Goal: Communication & Community: Answer question/provide support

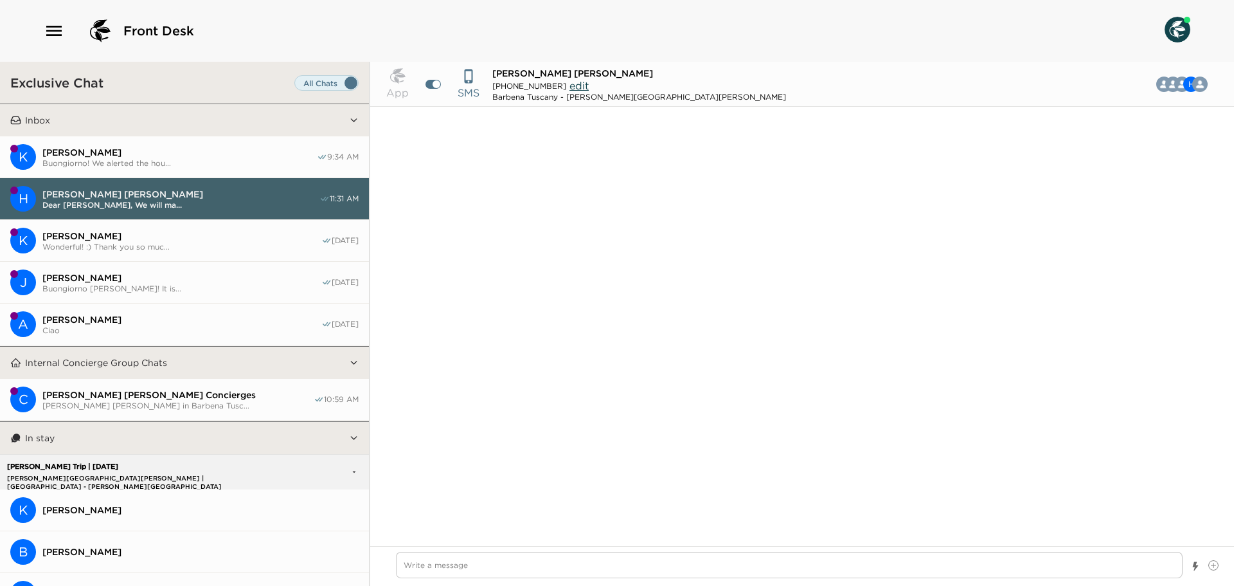
scroll to position [1553, 0]
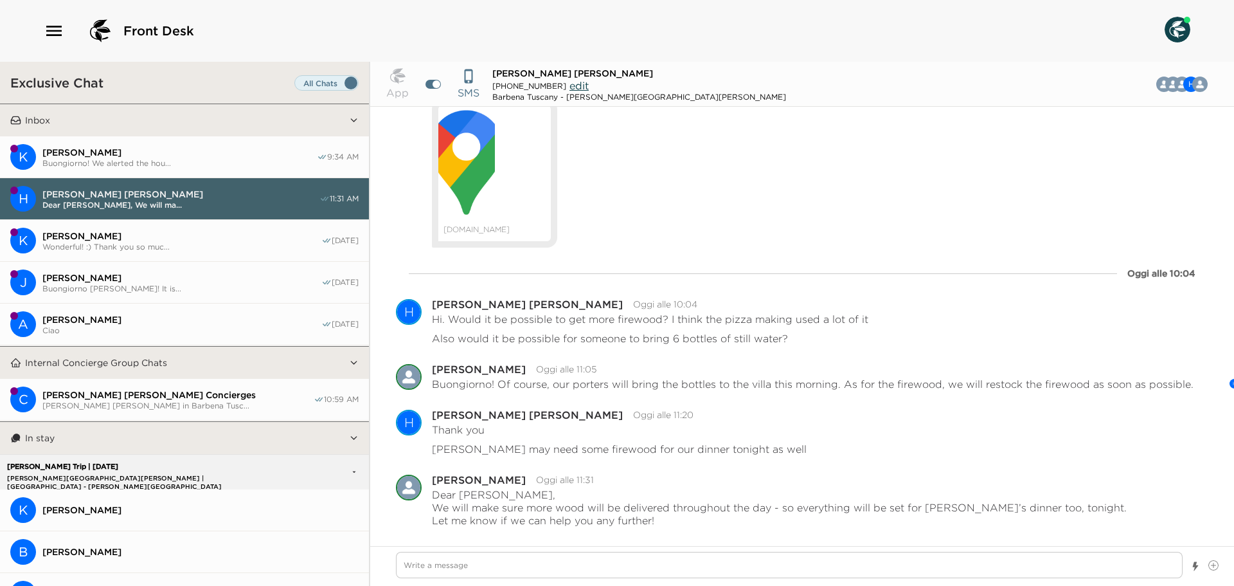
click at [249, 163] on span "Buongiorno! We alerted the hou..." at bounding box center [179, 163] width 274 height 10
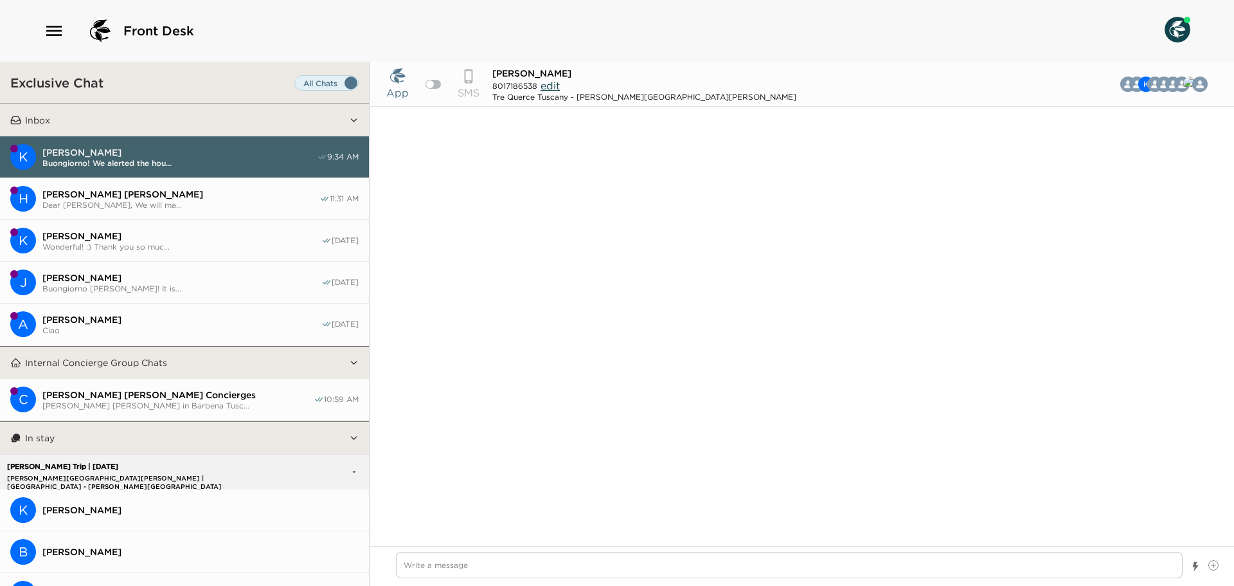
scroll to position [5042, 0]
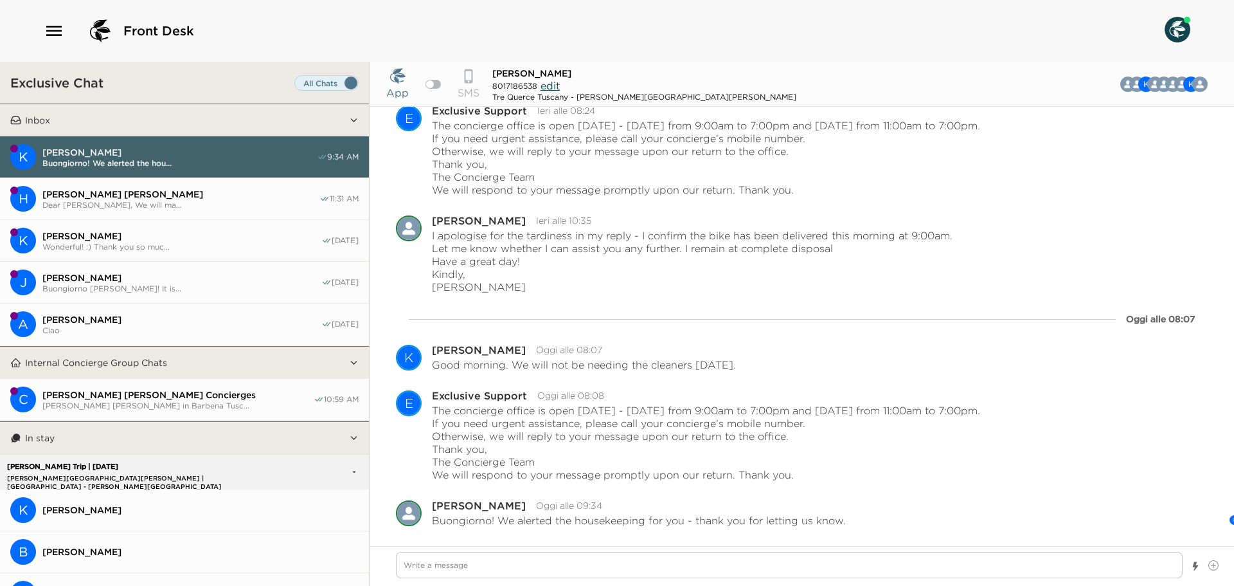
click at [141, 192] on span "[PERSON_NAME] [PERSON_NAME]" at bounding box center [180, 194] width 277 height 12
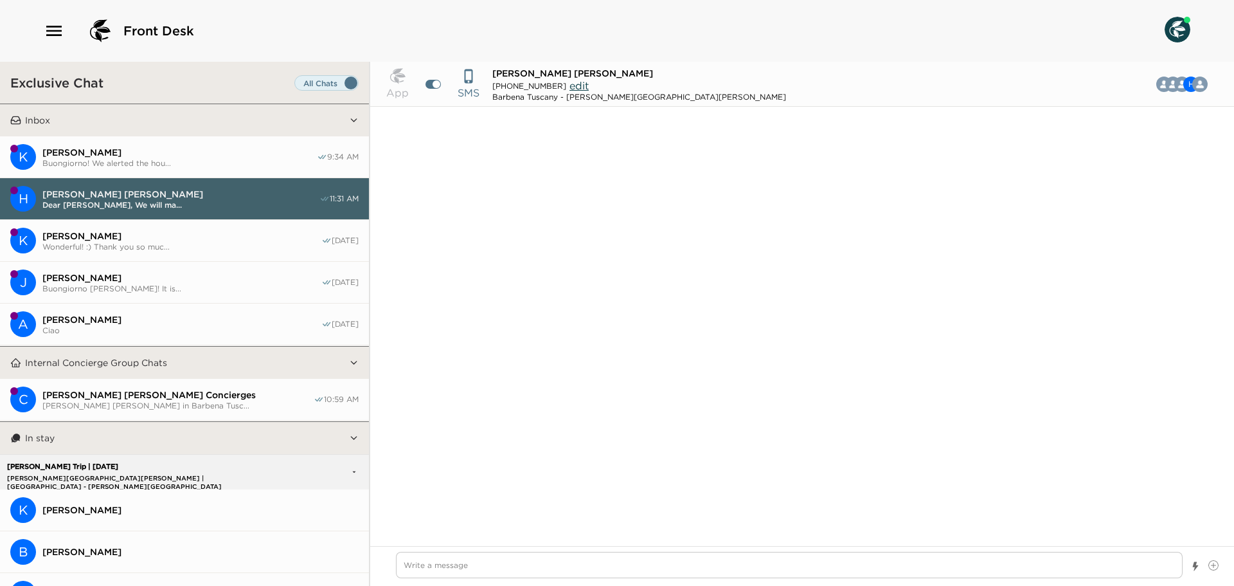
scroll to position [2568, 0]
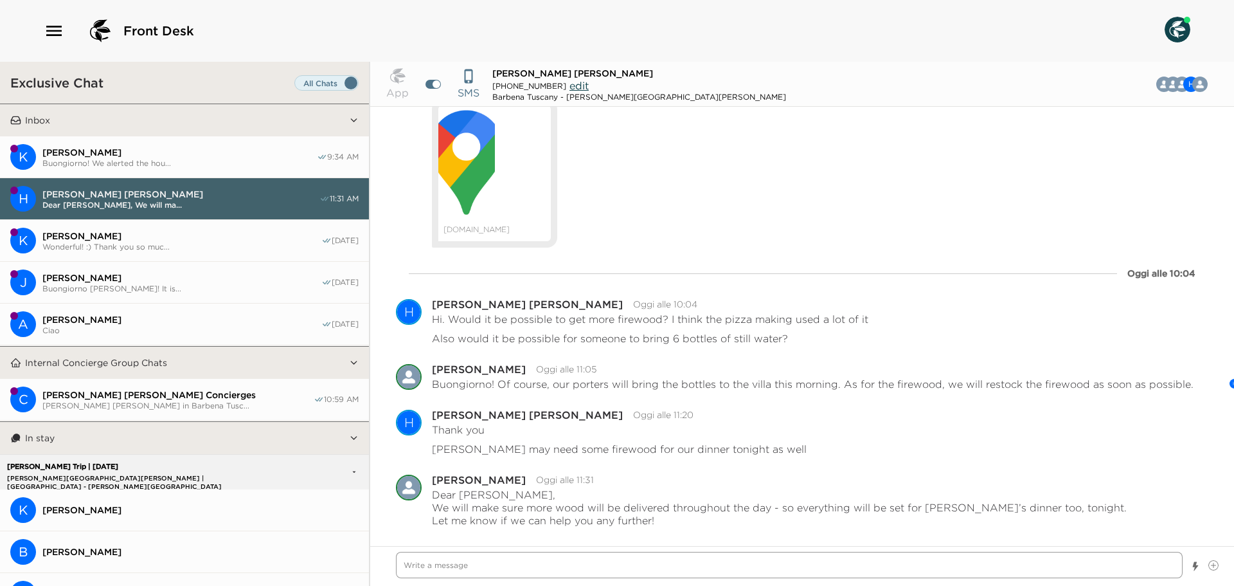
click at [589, 559] on textarea "Write a message" at bounding box center [789, 564] width 787 height 26
type textarea "x"
type textarea "B"
type textarea "x"
type textarea "Bu"
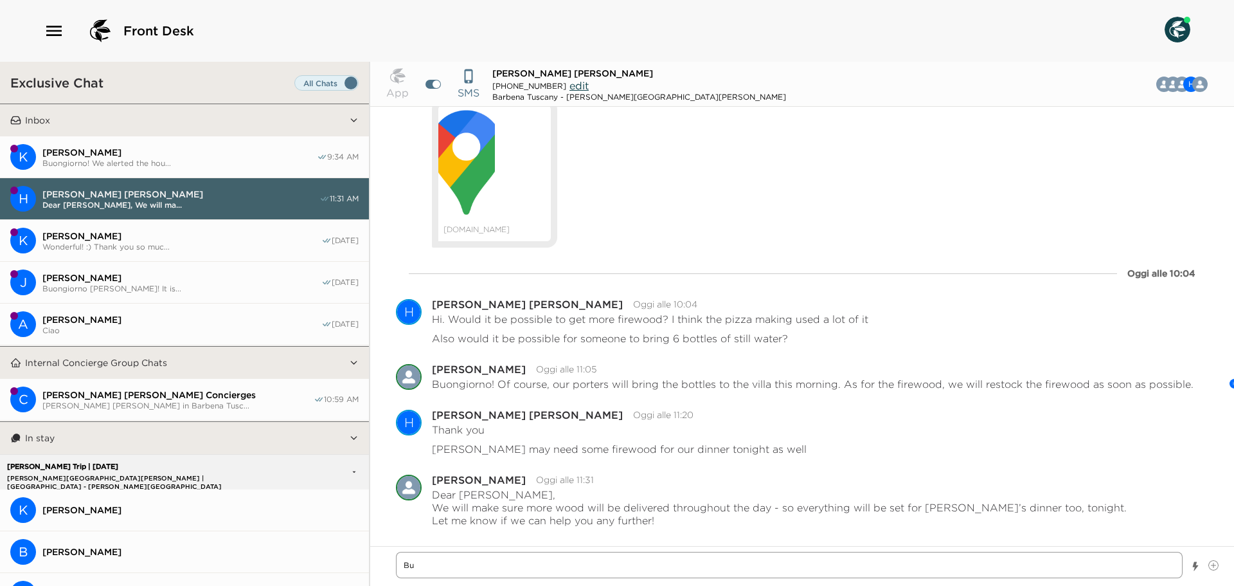
type textarea "x"
type textarea "Buo"
type textarea "x"
type textarea "Buon"
type textarea "x"
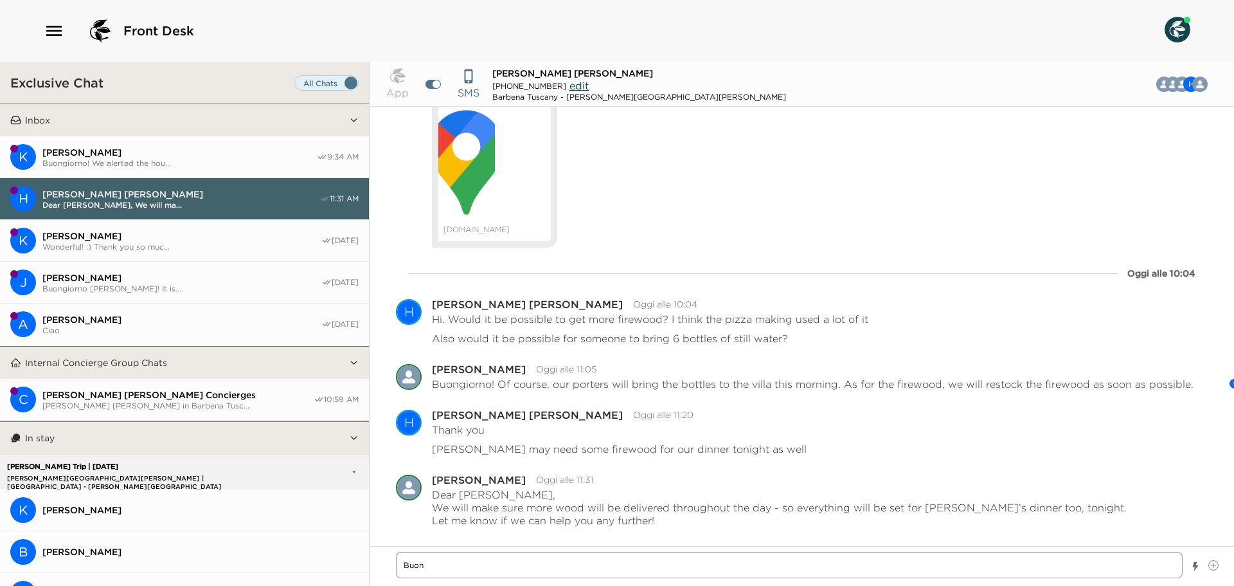
type textarea "Buong"
type textarea "x"
type textarea "Buongi"
type textarea "x"
type textarea "Buongio"
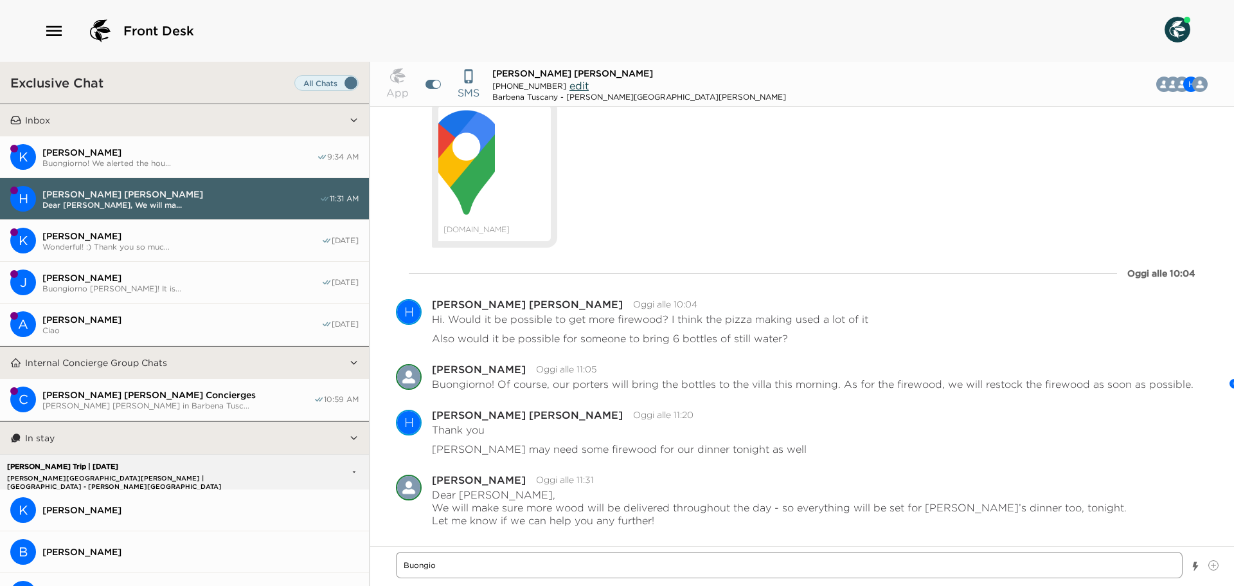
type textarea "x"
type textarea "Buongi"
type textarea "x"
type textarea "Buong"
type textarea "x"
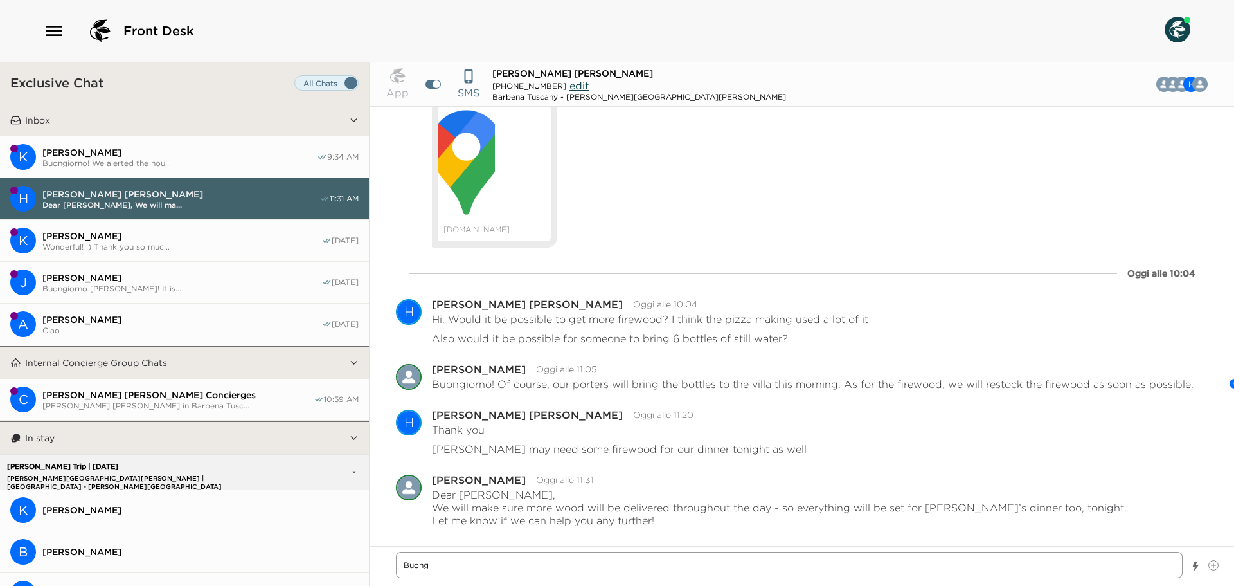
type textarea "Buon"
type textarea "x"
type textarea "Buo"
type textarea "x"
type textarea "Bu"
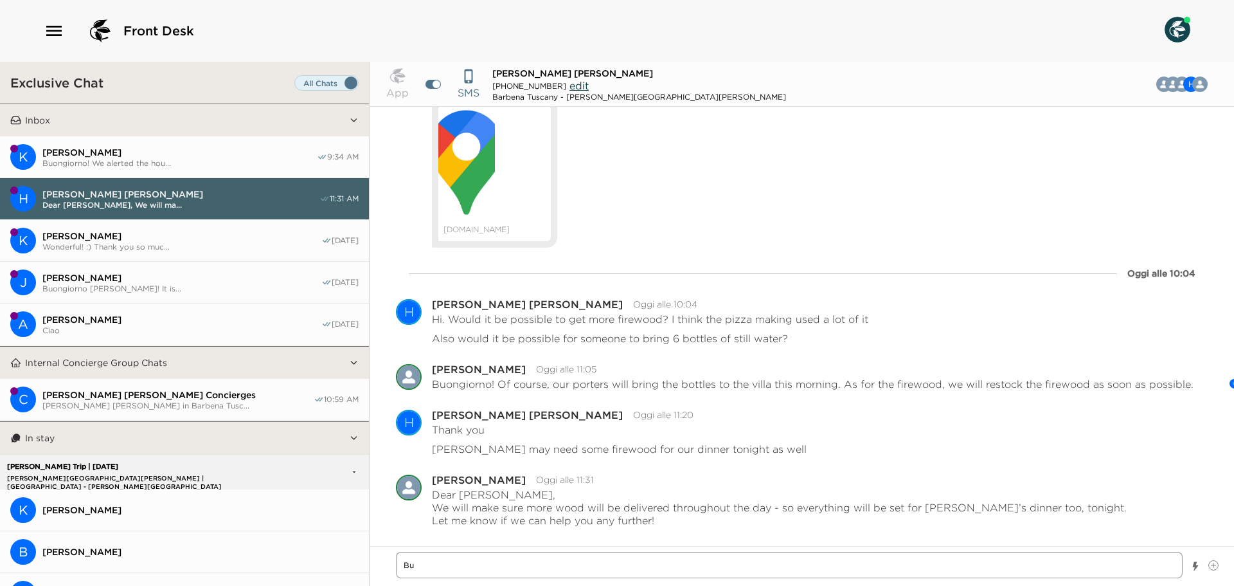
type textarea "x"
type textarea "B"
type textarea "x"
type textarea "H"
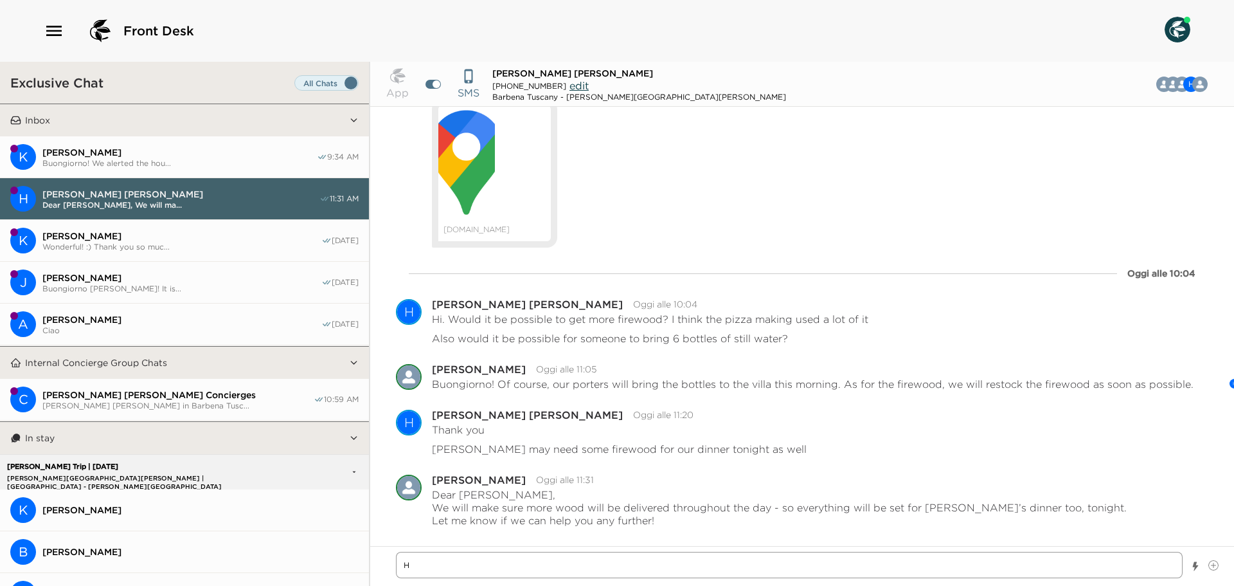
type textarea "x"
type textarea "He"
type textarea "x"
type textarea "Hel"
type textarea "x"
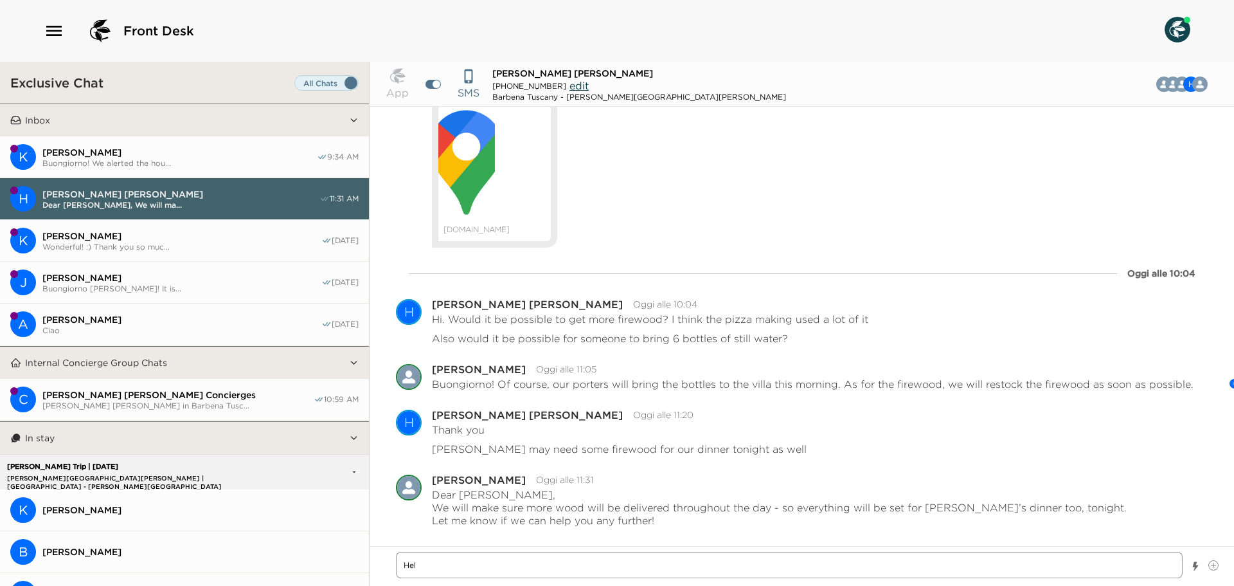
type textarea "Hell"
type textarea "x"
type textarea "Hello"
type textarea "x"
type textarea "Hello"
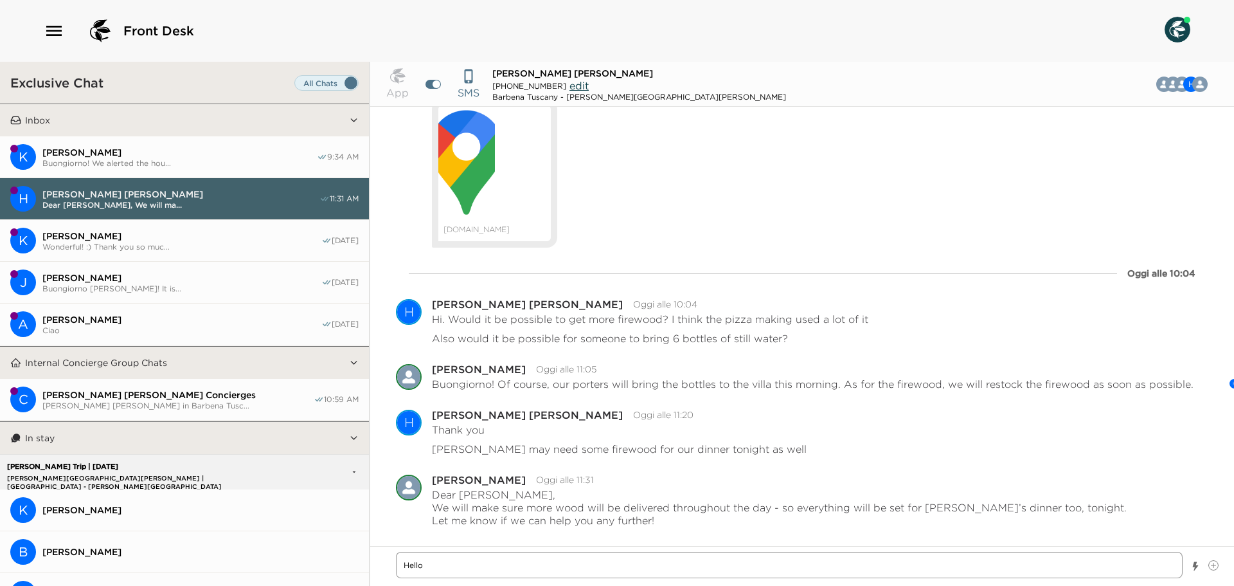
type textarea "x"
type textarea "Hello a"
type textarea "x"
type textarea "Hello ag"
type textarea "x"
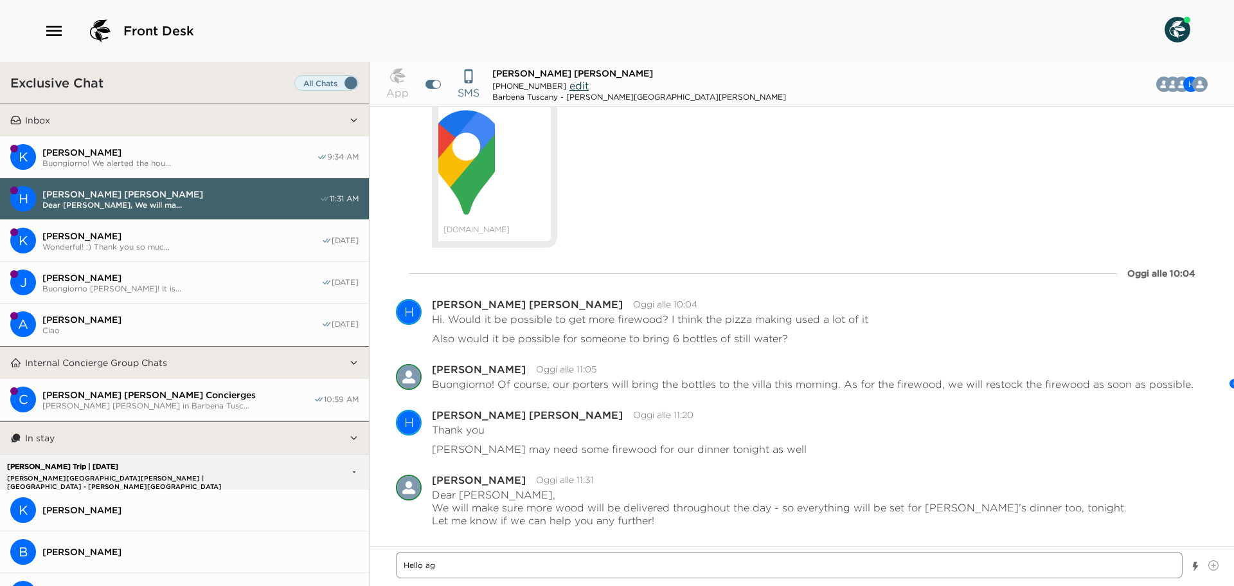
type textarea "Hello [PERSON_NAME]"
type textarea "x"
type textarea "Hello [PERSON_NAME]"
type textarea "x"
type textarea "Hello again"
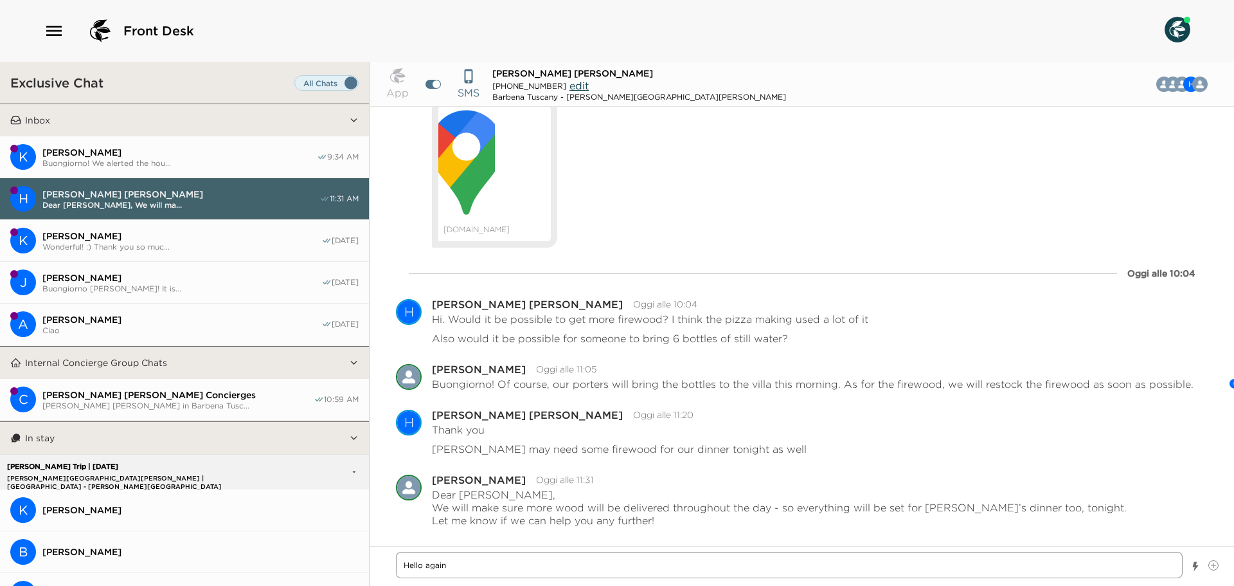
type textarea "x"
type textarea "Hello again!"
type textarea "x"
type textarea "Hello again!"
type textarea "x"
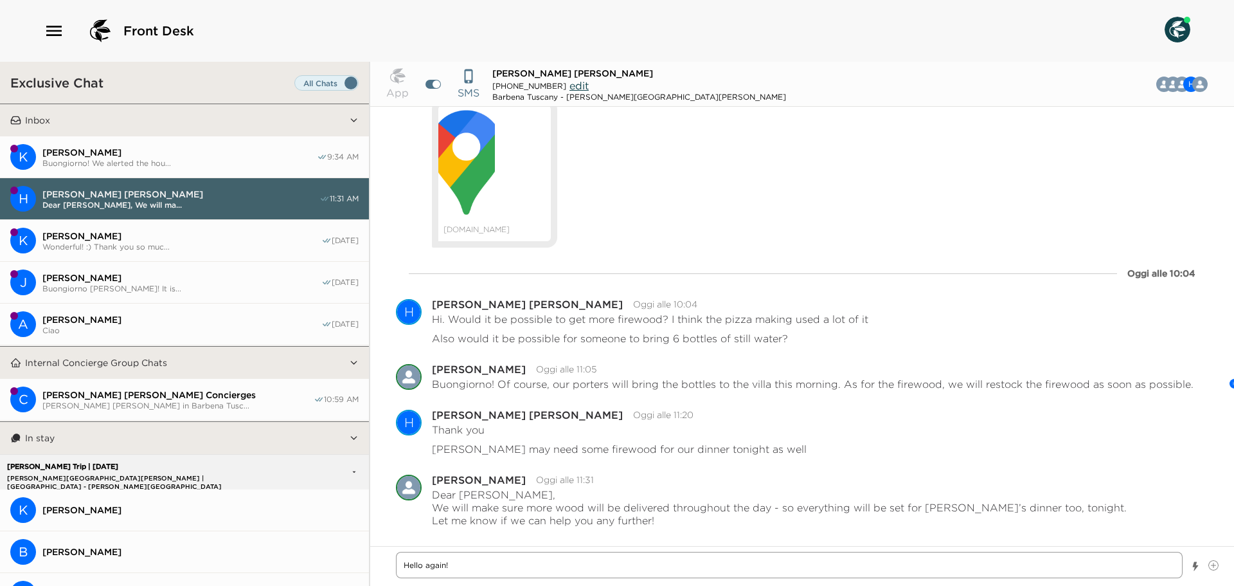
type textarea "Hello again! T"
type textarea "x"
type textarea "Hello again! Th"
type textarea "x"
type textarea "Hello again! Thi"
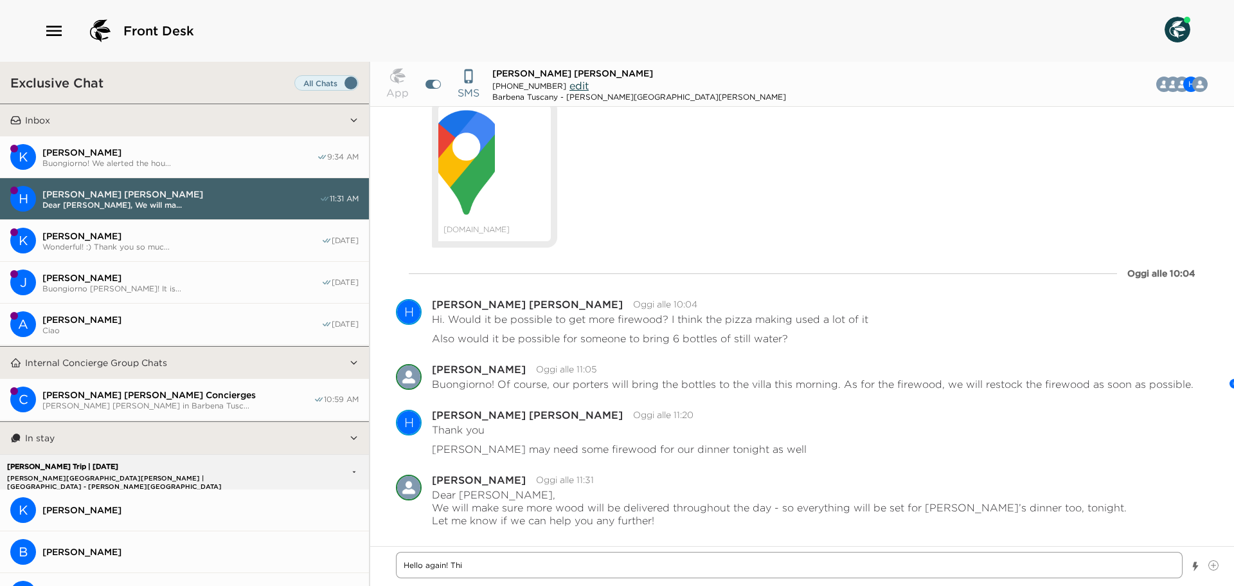
type textarea "x"
type textarea "Hello again! This"
type textarea "x"
type textarea "Hello again! This"
type textarea "x"
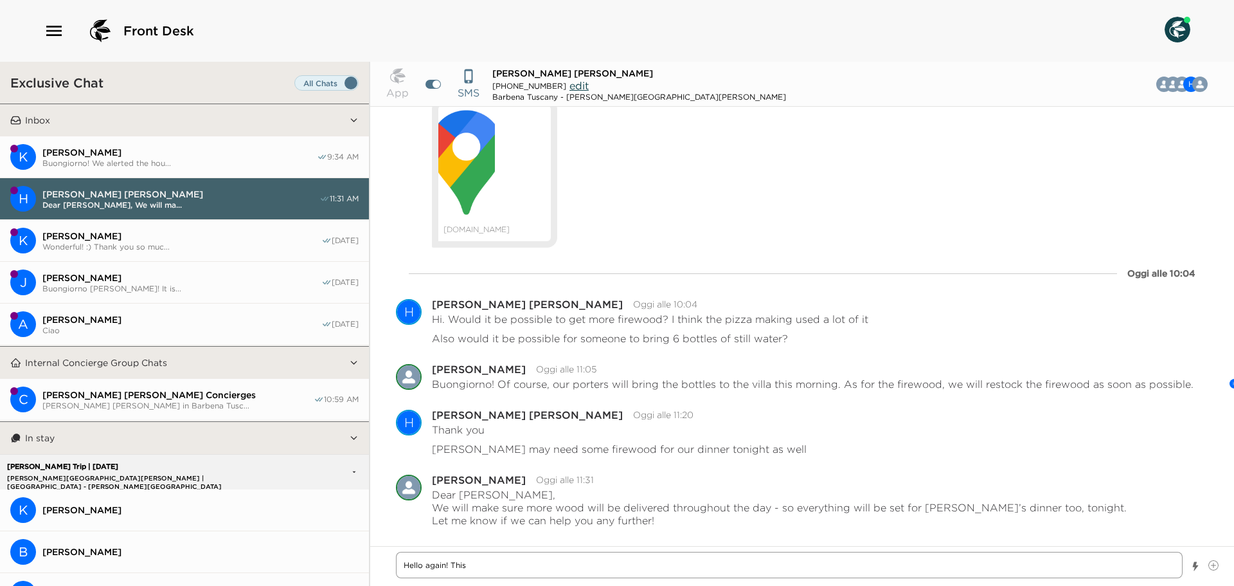
type textarea "Hello again! This s"
type textarea "x"
type textarea "Hello again! This sh"
type textarea "x"
type textarea "Hello again! This sho"
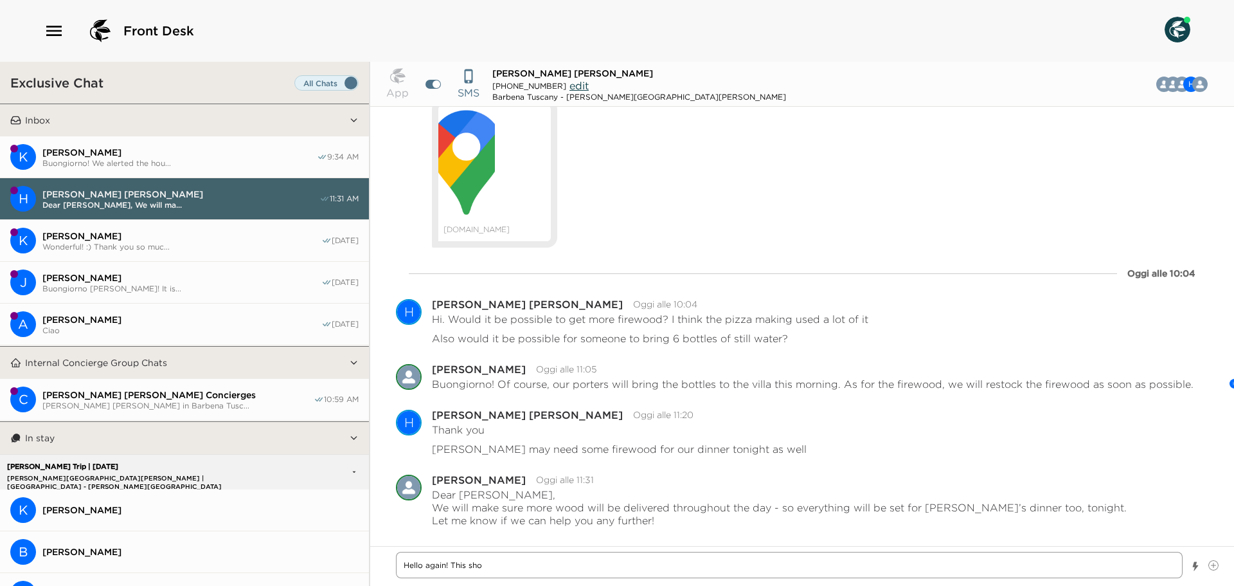
type textarea "x"
type textarea "Hello again! This shor"
type textarea "x"
type textarea "Hello again! This short"
type textarea "x"
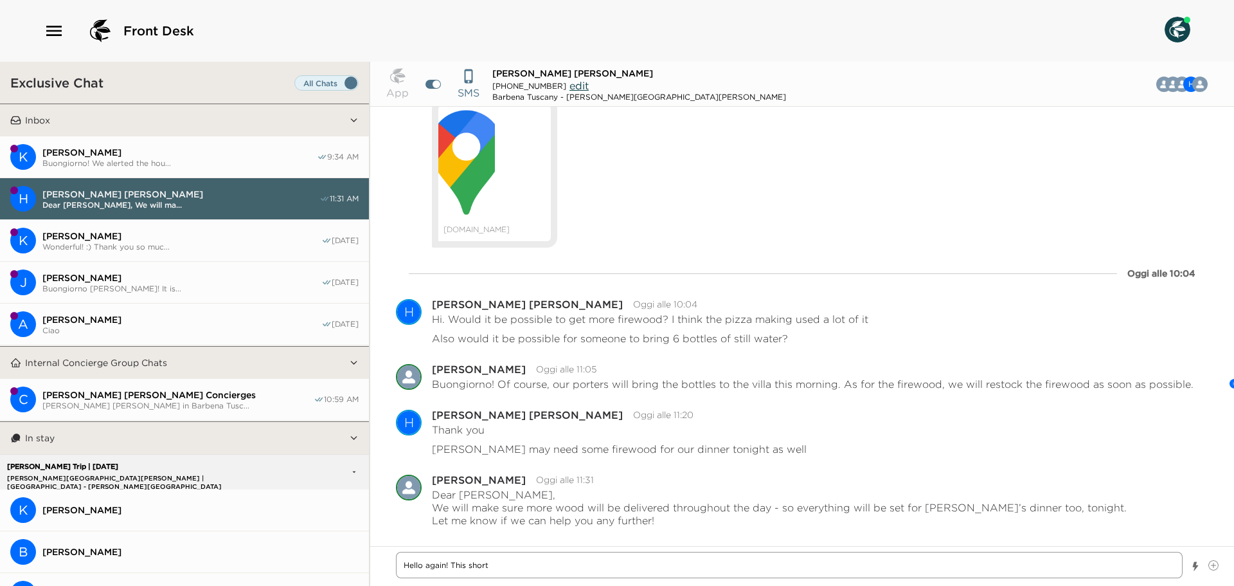
type textarea "Hello again! This short"
type textarea "x"
type textarea "Hello again! This short m"
type textarea "x"
type textarea "Hello again! This short me"
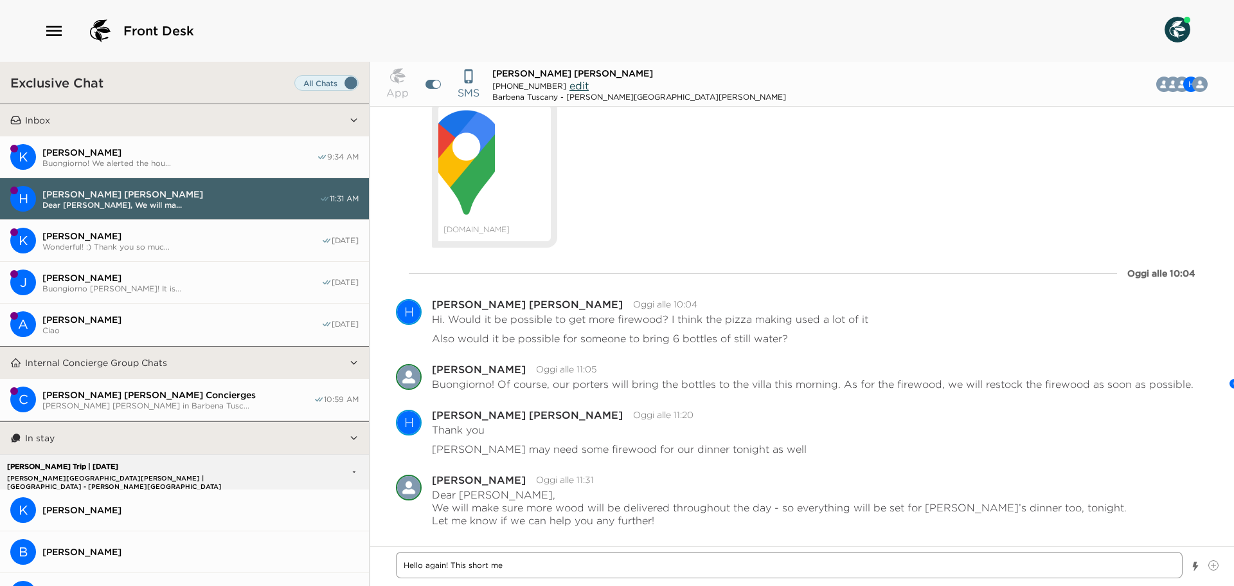
type textarea "x"
type textarea "Hello again! This short mes"
type textarea "x"
type textarea "Hello again! This short mess"
type textarea "x"
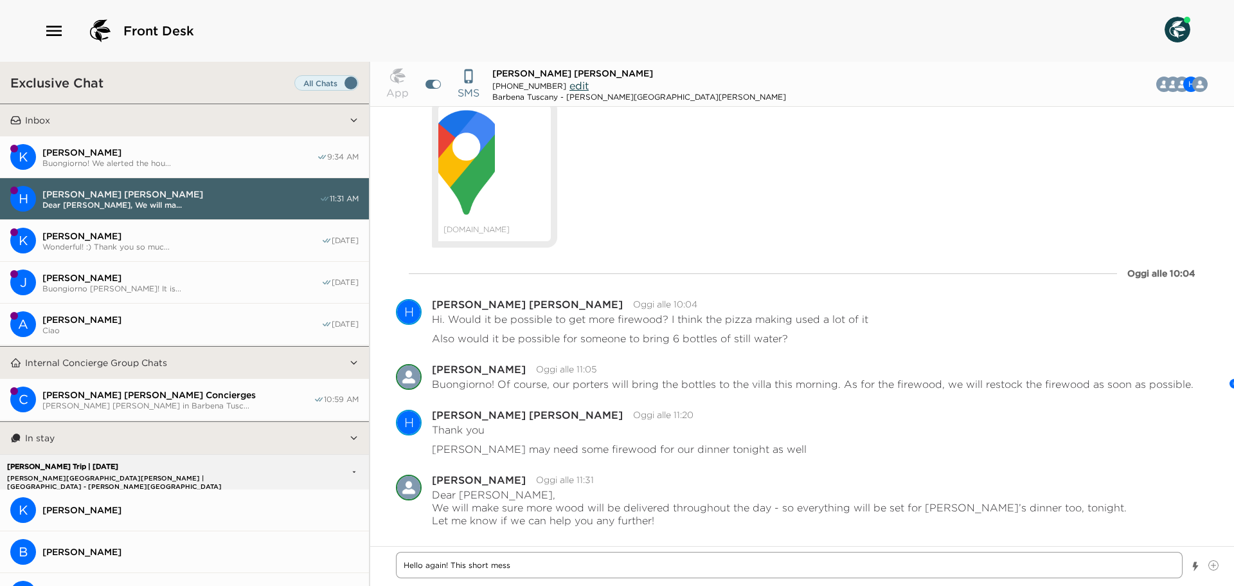
type textarea "Hello again! This short messa"
type textarea "x"
type textarea "Hello again! This short messag"
type textarea "x"
type textarea "Hello again! This short message"
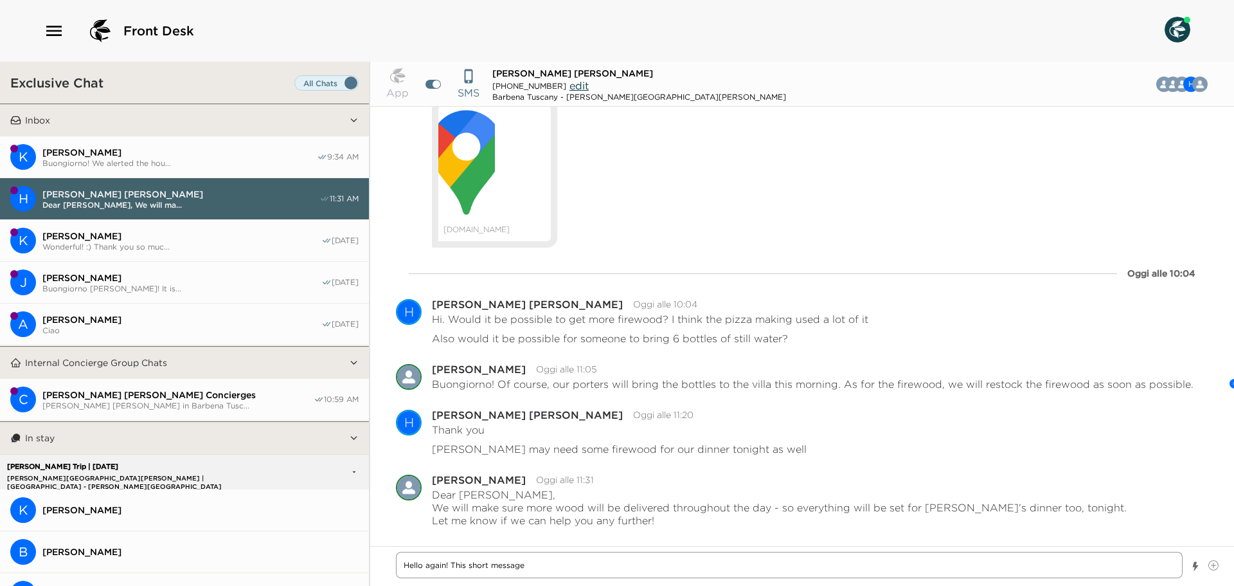
type textarea "x"
type textarea "Hello again! This short message"
type textarea "x"
type textarea "Hello again! This short message t"
type textarea "x"
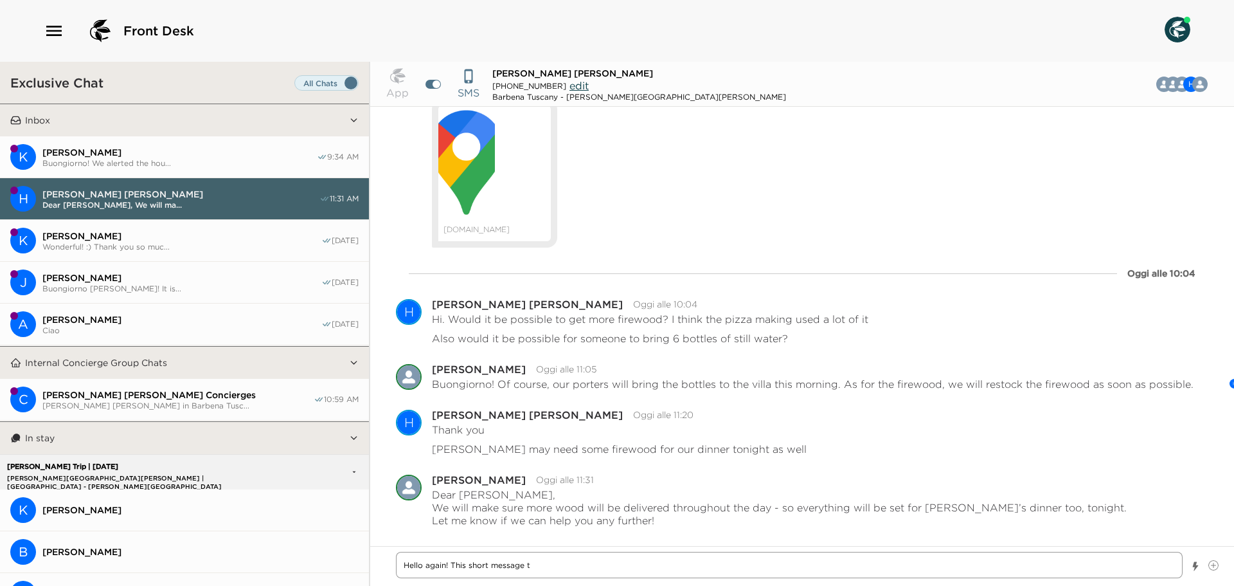
type textarea "Hello again! This short message to"
type textarea "x"
type textarea "Hello again! This short message to"
type textarea "x"
type textarea "Hello again! This short message to i"
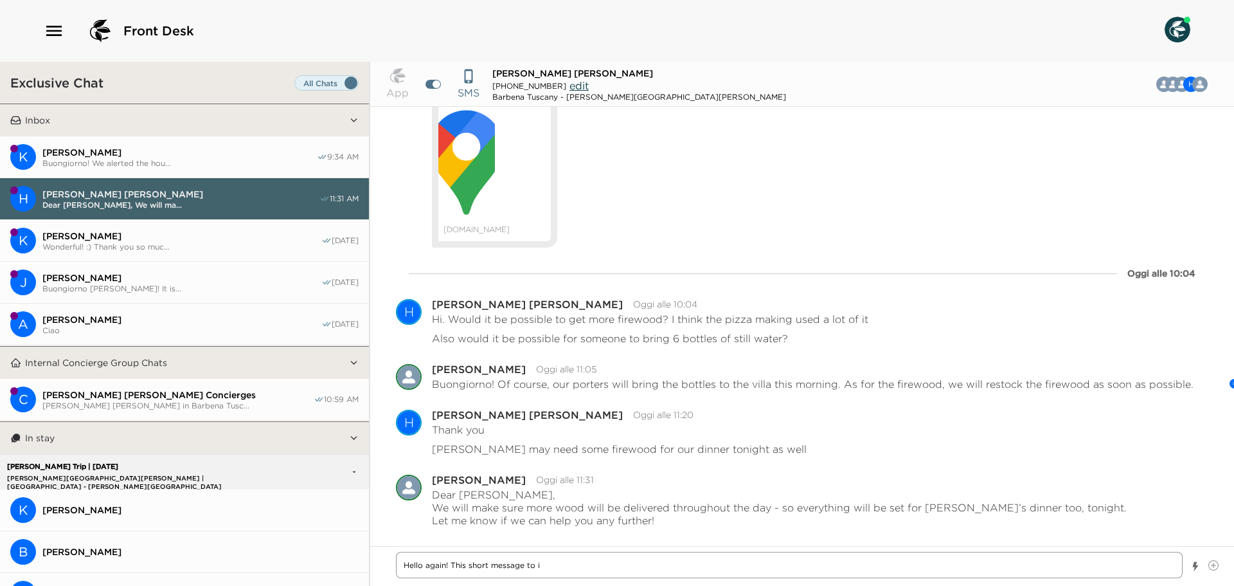
type textarea "x"
type textarea "Hello again! This short message to in"
type textarea "x"
type textarea "Hello again! This short message to inf"
type textarea "x"
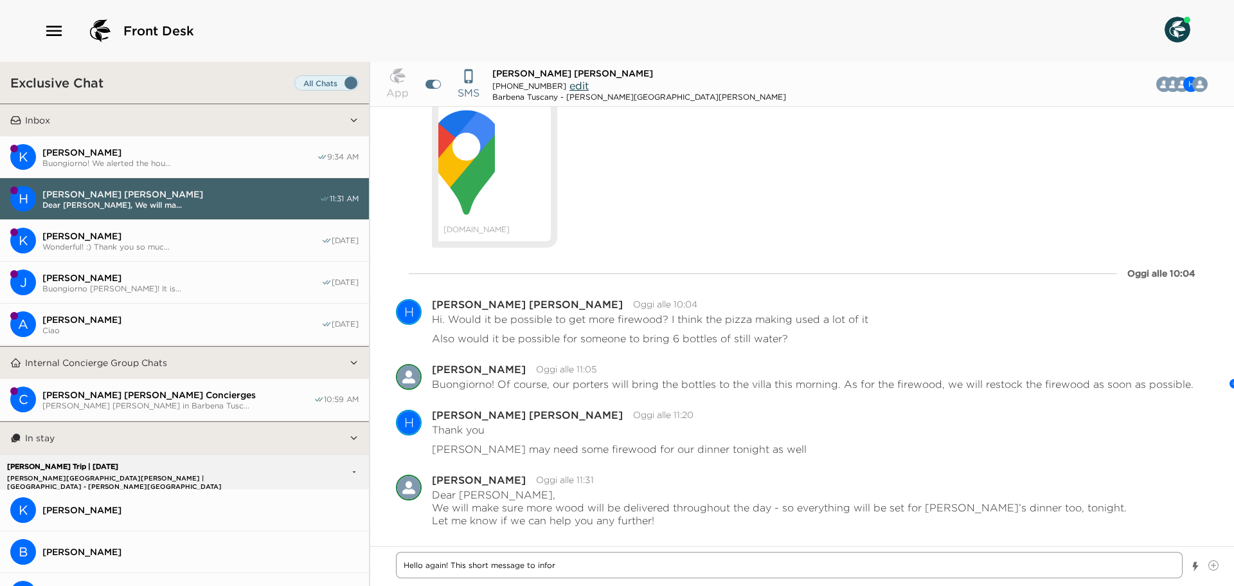
type textarea "Hello again! This short message to inform"
type textarea "x"
type textarea "Hello again! This short message to inform"
type textarea "x"
type textarea "Hello again! This short message to inform y"
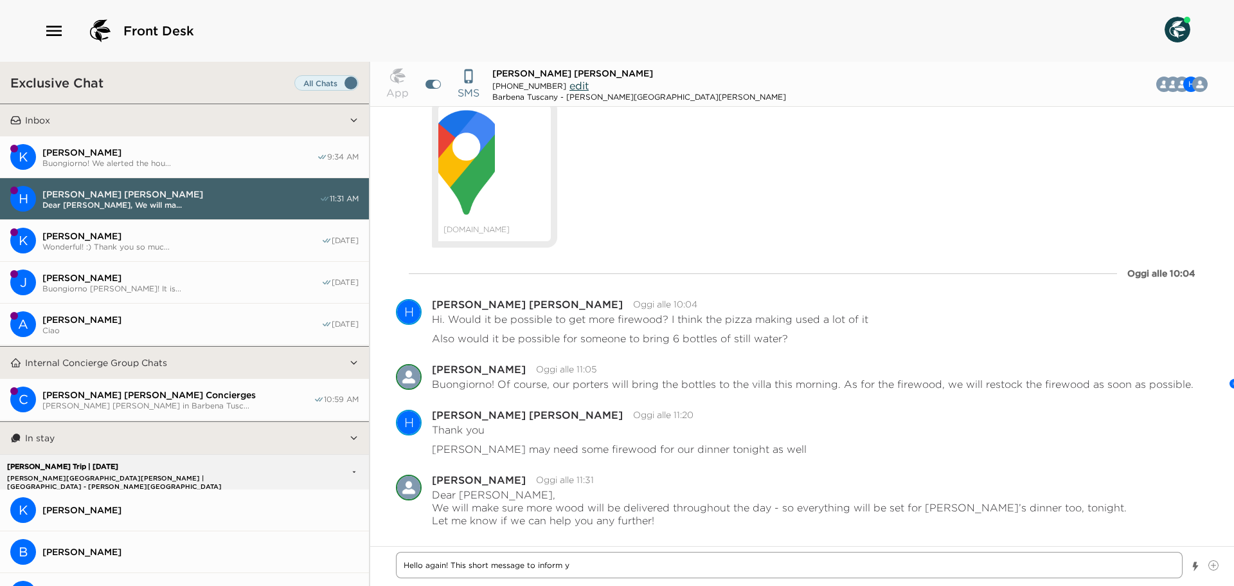
type textarea "x"
type textarea "Hello again! This short message to inform yo"
type textarea "x"
type textarea "Hello again! This short message to inform you"
type textarea "x"
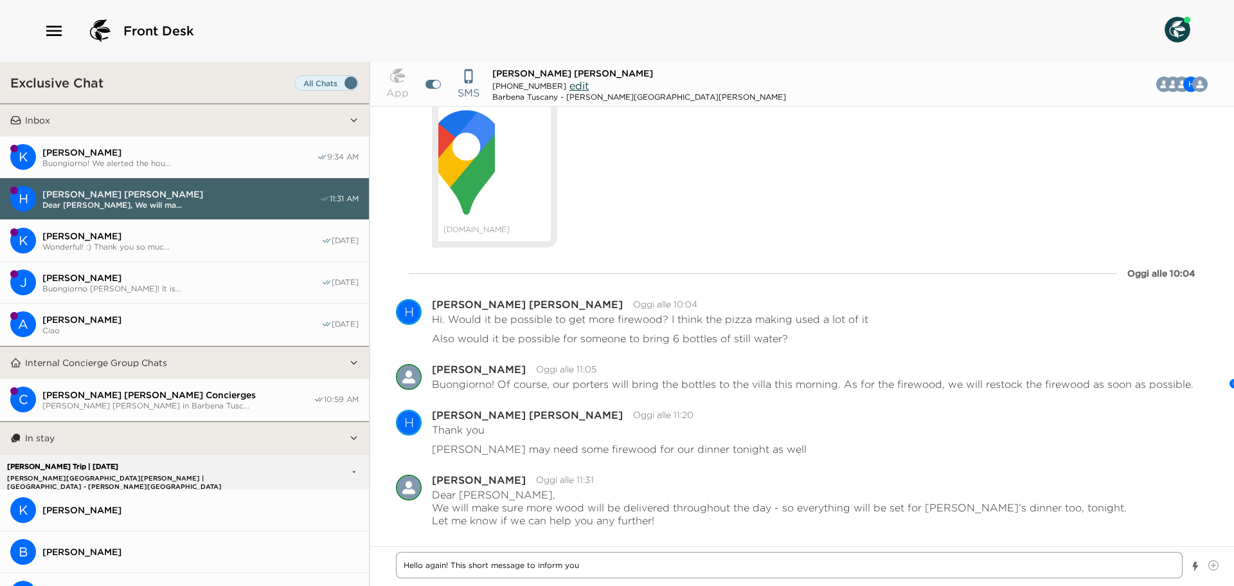
type textarea "Hello again! This short message to inform yo"
type textarea "x"
type textarea "Hello again! This short message to inform y"
type textarea "x"
type textarea "Hello again! This short message to inform"
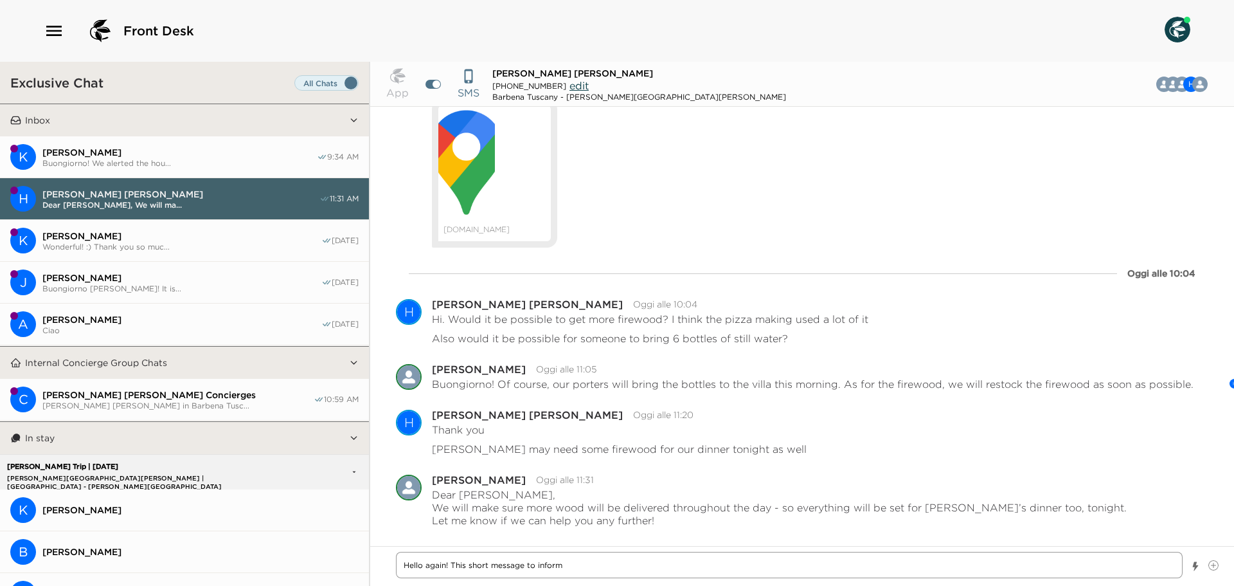
type textarea "x"
type textarea "Hello again! This short message to inform"
type textarea "x"
type textarea "Hello again! This short message to inform y"
type textarea "x"
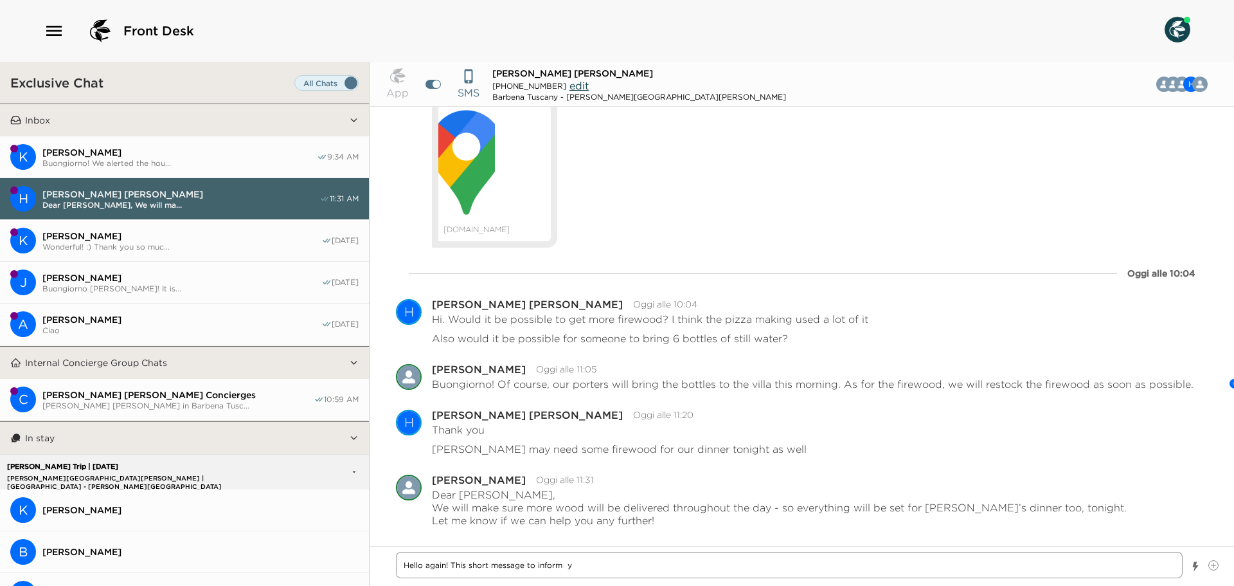
type textarea "Hello again! This short message to inform yo"
type textarea "x"
type textarea "Hello again! This short message to inform you"
type textarea "x"
type textarea "Hello again! This short message to inform yo"
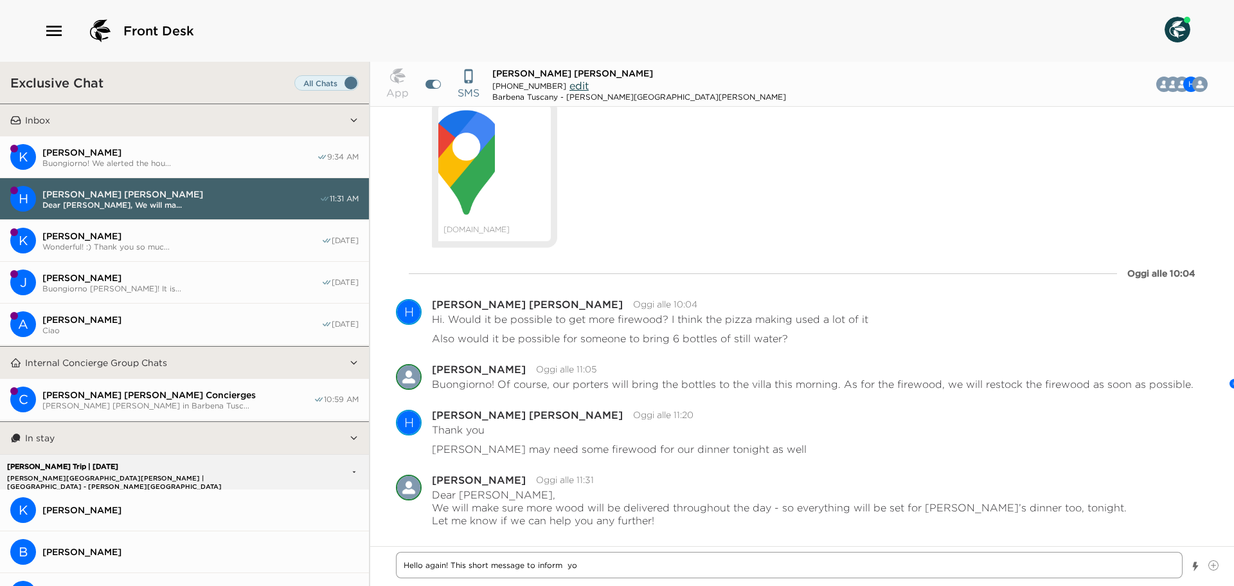
type textarea "x"
type textarea "Hello again! This short message to inform y"
type textarea "x"
type textarea "Hello again! This short message to inform"
type textarea "x"
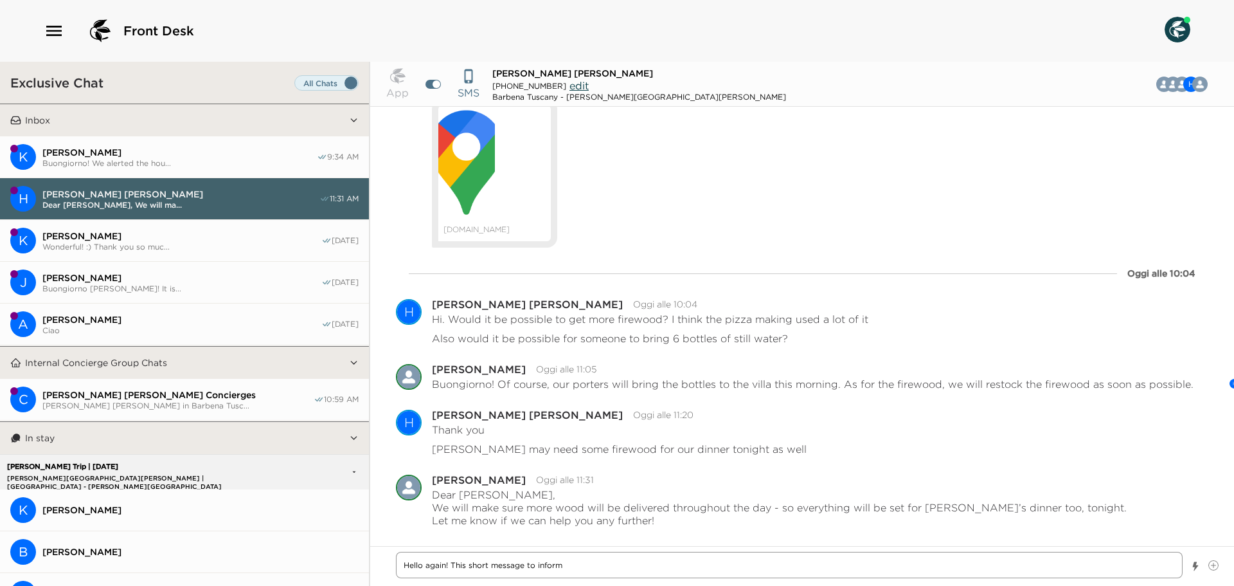
type textarea "Hello again! This short message to inform"
type textarea "x"
type textarea "Hello again! This short message to inform y"
type textarea "x"
type textarea "Hello again! This short message to inform you"
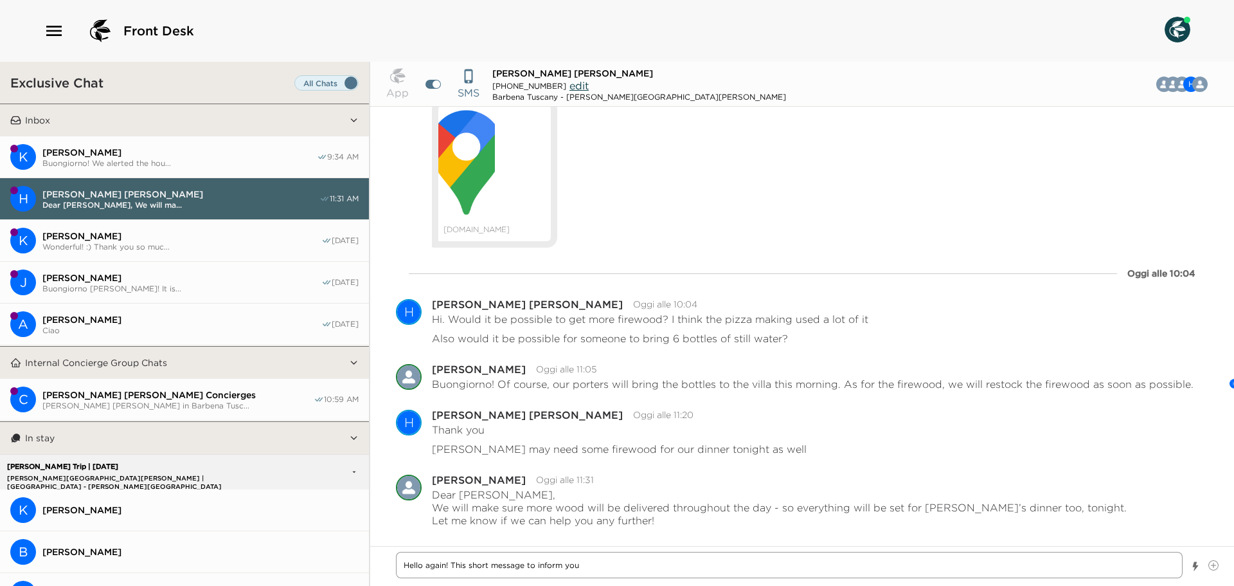
type textarea "x"
type textarea "Hello again! This short message to inform you"
type textarea "x"
type textarea "Hello again! This short message to inform you t"
type textarea "x"
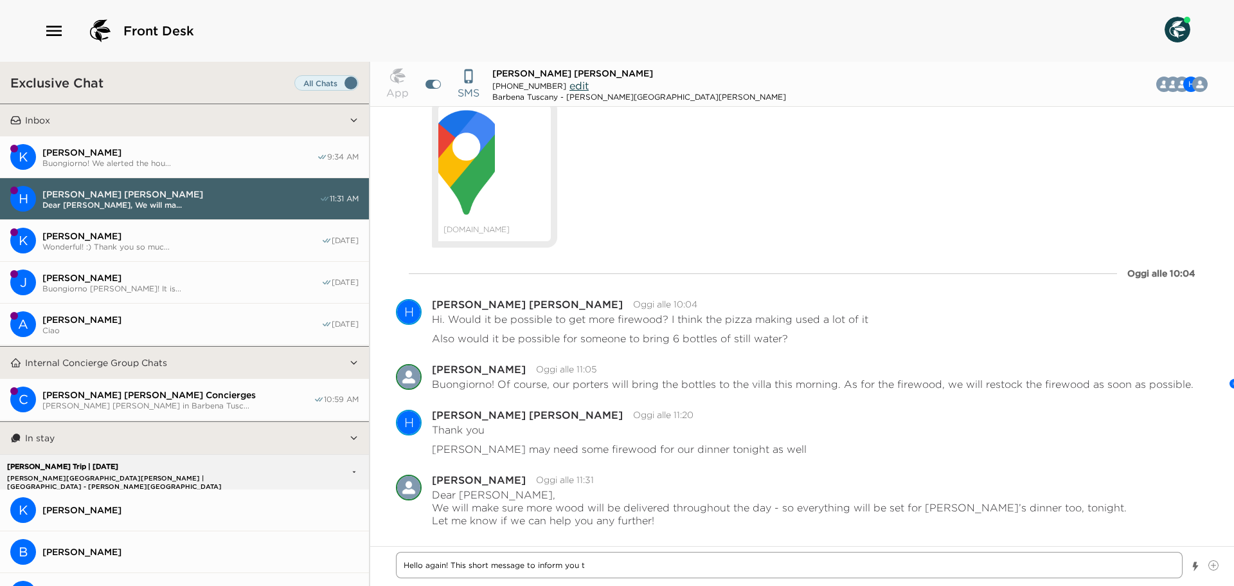
type textarea "Hello again! This short message to inform you th"
type textarea "x"
type textarea "Hello again! This short message to inform you tha"
type textarea "x"
type textarea "Hello again! This short message to inform you that"
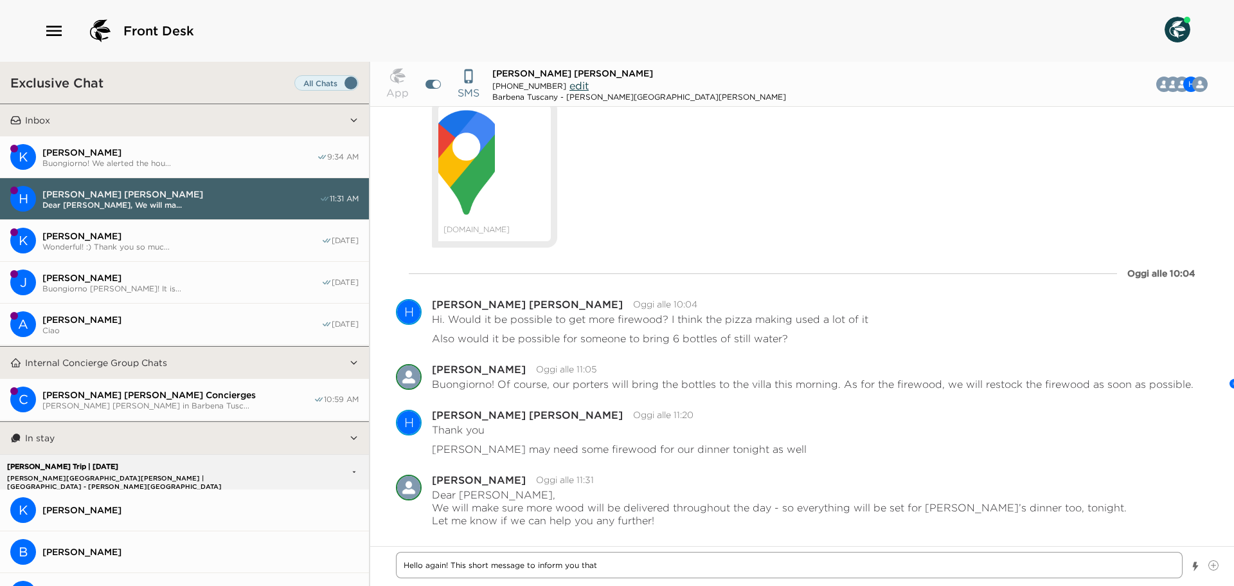
type textarea "x"
type textarea "Hello again! This short message to inform you that"
type textarea "x"
type textarea "Hello again! This short message to inform you that y"
type textarea "x"
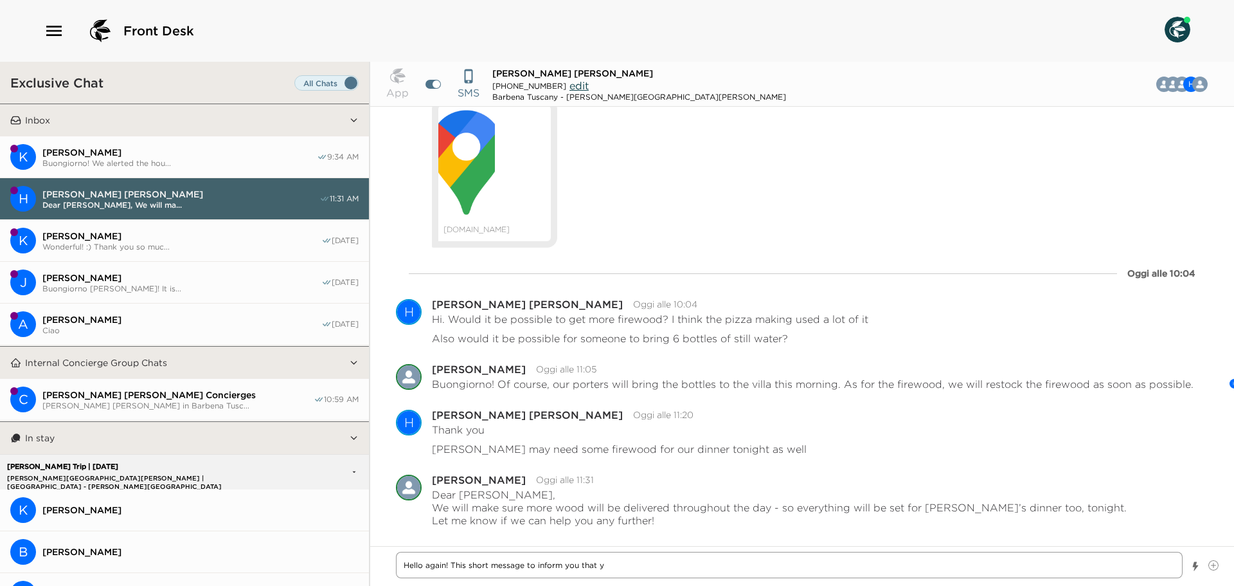
type textarea "Hello again! This short message to inform you that yo"
type textarea "x"
type textarea "Hello again! This short message to inform you that you"
type textarea "x"
type textarea "Hello again! This short message to inform you that your"
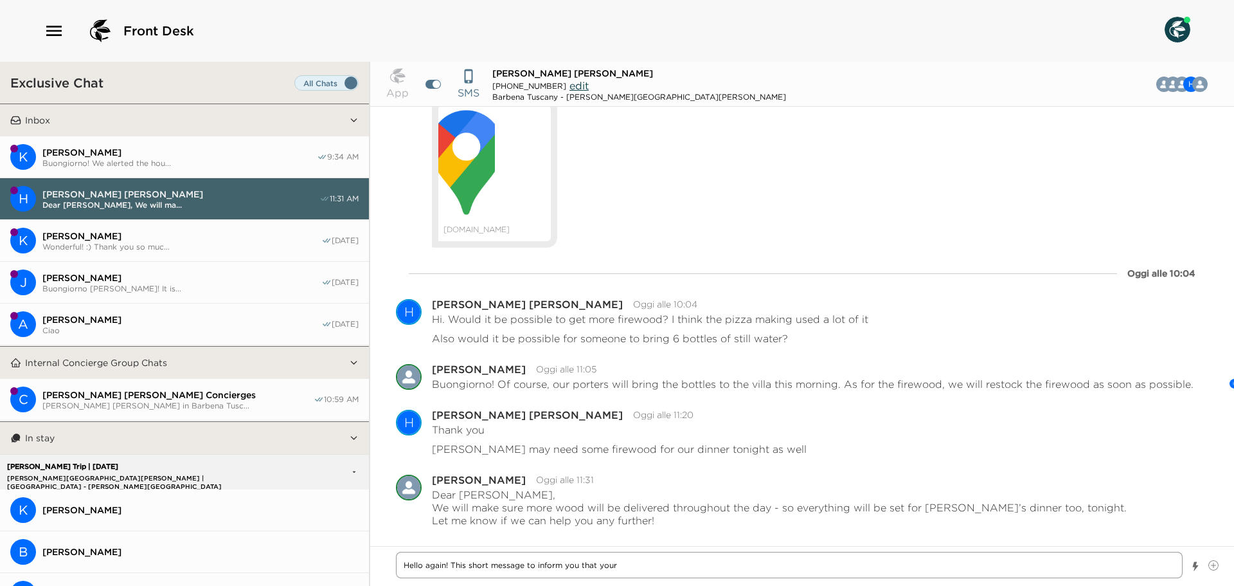
type textarea "x"
type textarea "Hello again! This short message to inform you that your"
type textarea "x"
type textarea "Hello again! This short message to inform you that your t"
type textarea "x"
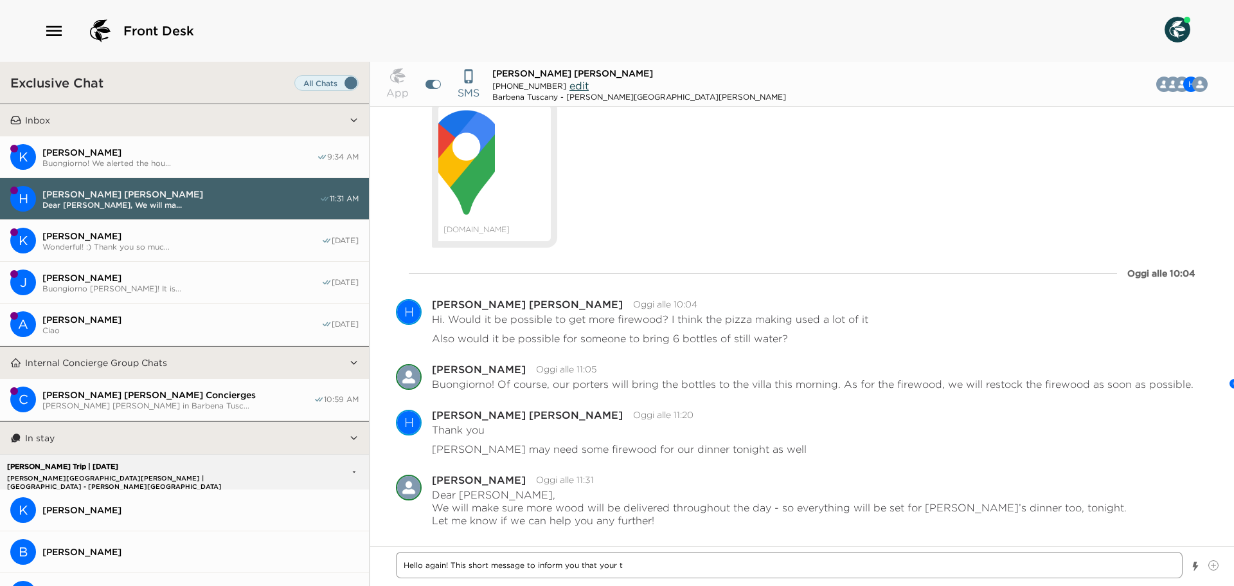
type textarea "Hello again! This short message to inform you that your ta"
type textarea "x"
type textarea "Hello again! This short message to inform you that your tab"
type textarea "x"
type textarea "Hello again! This short message to inform you that your tabl"
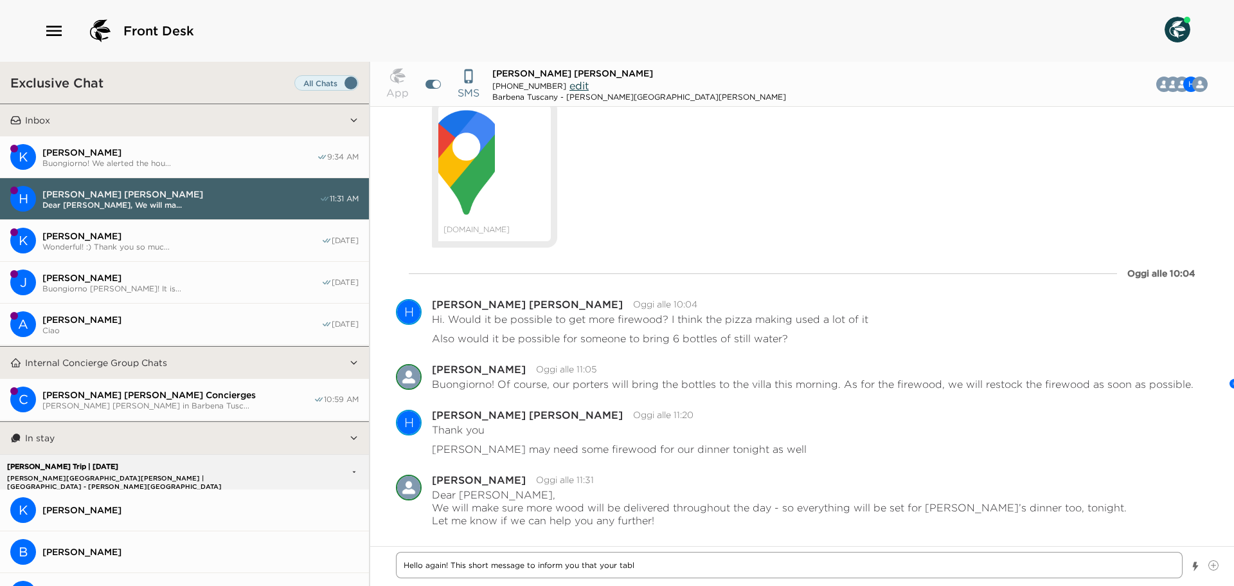
type textarea "x"
type textarea "Hello again! This short message to inform you that your table"
type textarea "x"
type textarea "Hello again! This short message to inform you that your table"
type textarea "x"
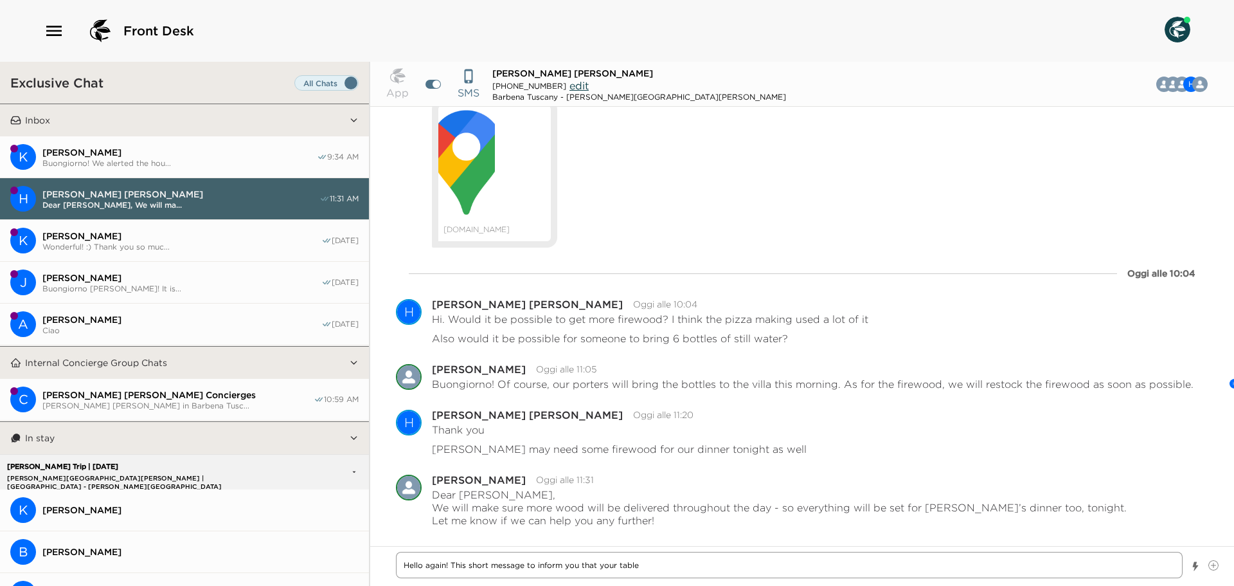
type textarea "Hello again! This short message to inform you that your table a"
type textarea "x"
type textarea "Hello again! This short message to inform you that your table at"
type textarea "x"
type textarea "Hello again! This short message to inform you that your table at"
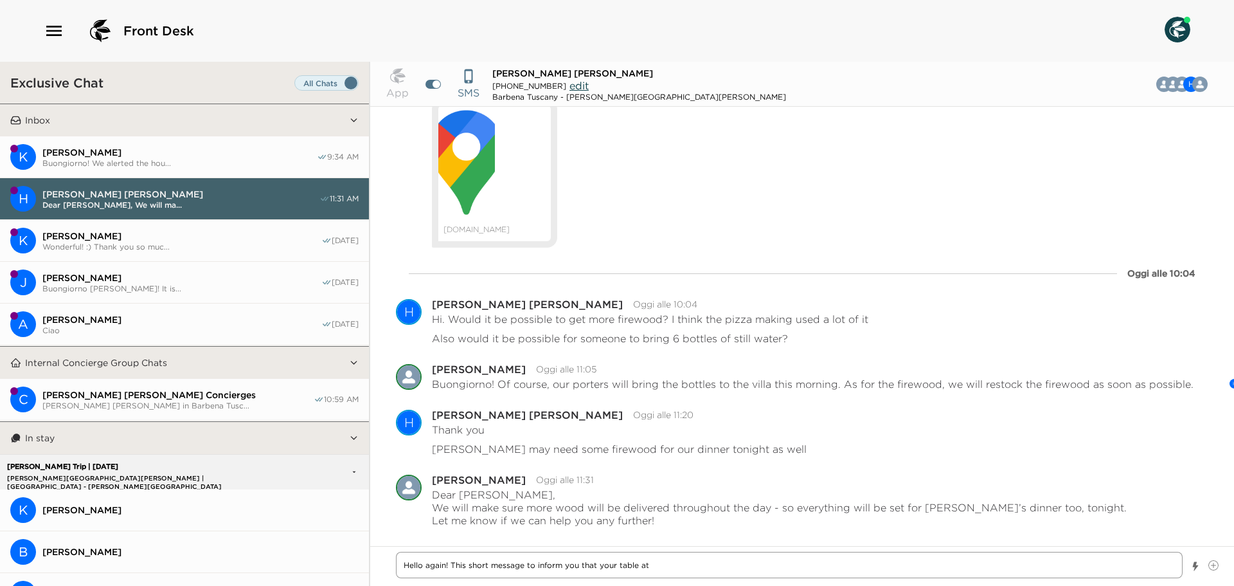
type textarea "x"
type textarea "Hello again! This short message to inform you that your table at C"
type textarea "x"
type textarea "Hello again! This short message to inform you that your table at [GEOGRAPHIC_DA…"
type textarea "x"
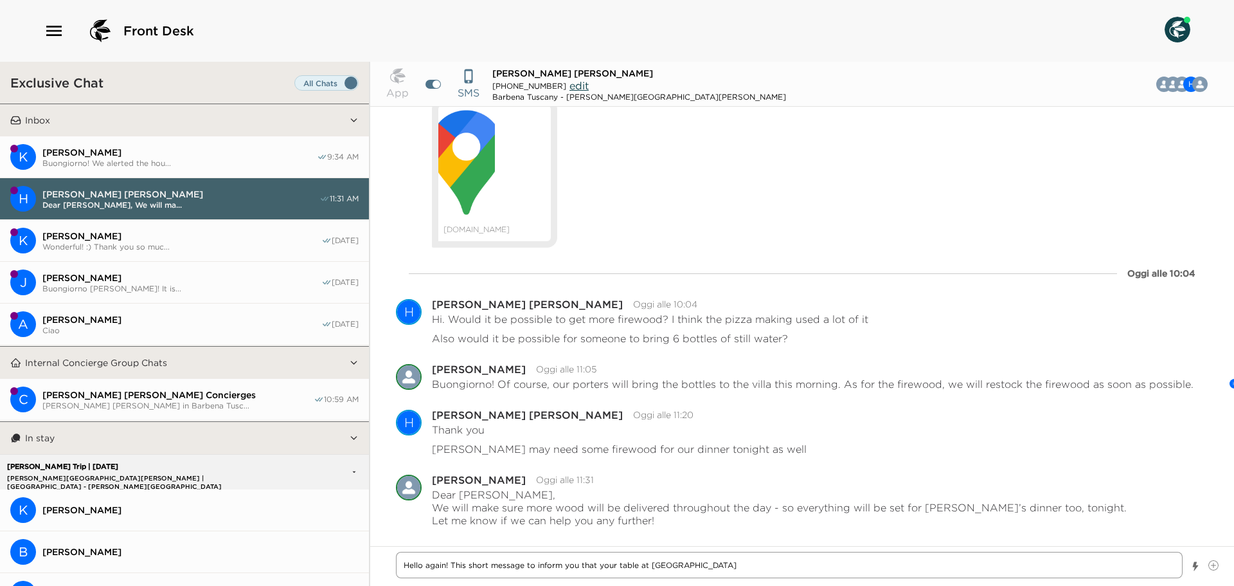
type textarea "Hello again! This short message to inform you that your table at [GEOGRAPHIC_DA…"
type textarea "x"
type textarea "Hello again! This short message to inform you that your table at [GEOGRAPHIC_DA…"
type textarea "x"
type textarea "Hello again! This short message to inform you that your table at [GEOGRAPHIC_DA…"
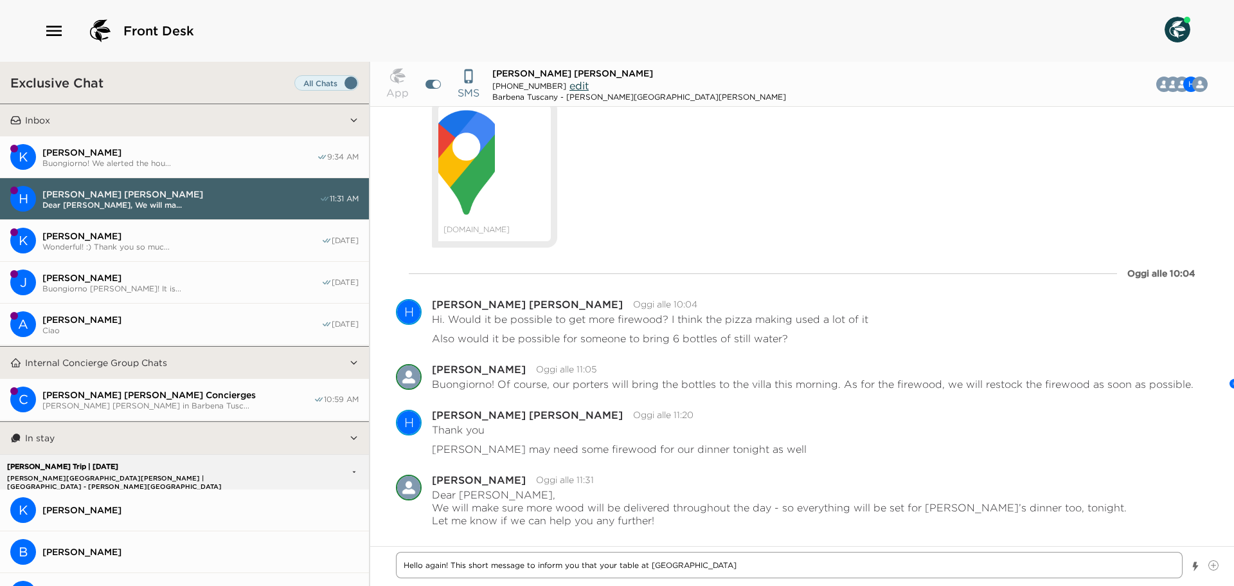
type textarea "x"
type textarea "Hello again! This short message to inform you that your table at [GEOGRAPHIC_DA…"
type textarea "x"
type textarea "Hello again! This short message to inform you that your table at [GEOGRAPHIC_DA…"
type textarea "x"
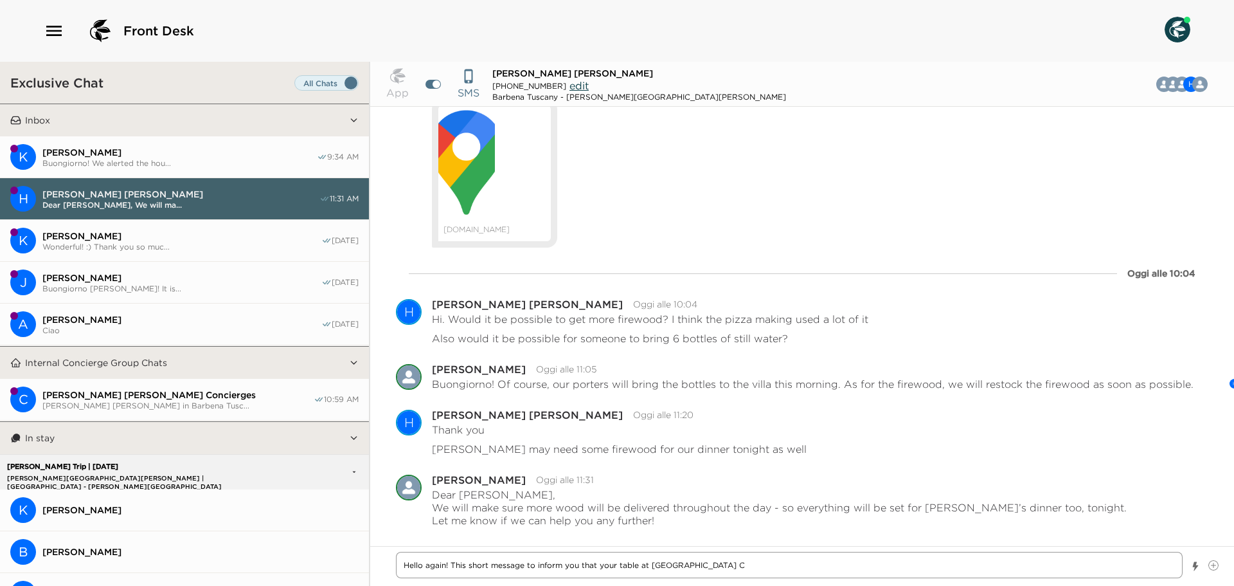
type textarea "Hello again! This short message to inform you that your table at [GEOGRAPHIC_DA…"
type textarea "x"
type textarea "Hello again! This short message to inform you that your table at [GEOGRAPHIC_DA…"
type textarea "x"
type textarea "Hello again! This short message to inform you that your table at [GEOGRAPHIC_DA…"
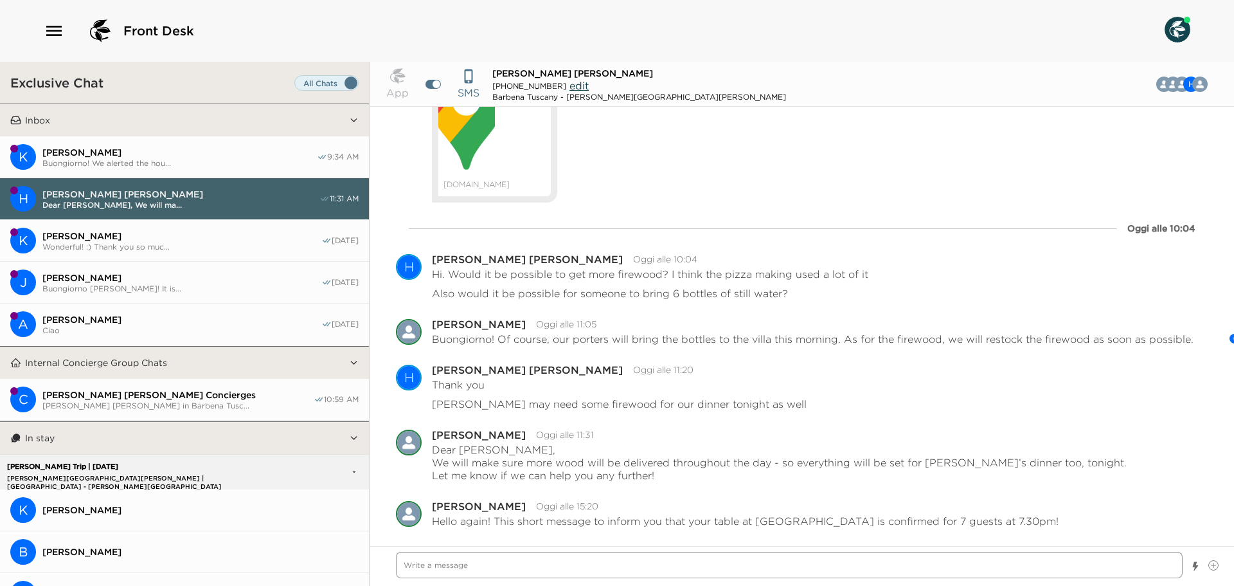
scroll to position [2614, 0]
